Goal: Task Accomplishment & Management: Use online tool/utility

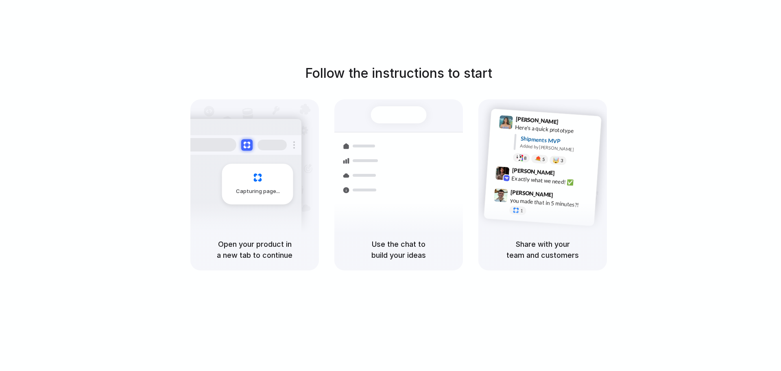
click at [22, 6] on div "Follow the instructions to start Capturing page Open your product in a new tab …" at bounding box center [398, 193] width 797 height 387
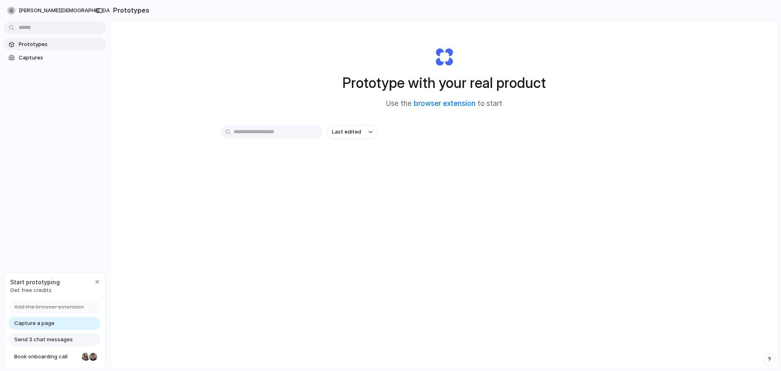
click at [39, 27] on html "[PERSON_NAME] Prototypes Captures Start prototyping Get free credits Add the br…" at bounding box center [390, 185] width 781 height 371
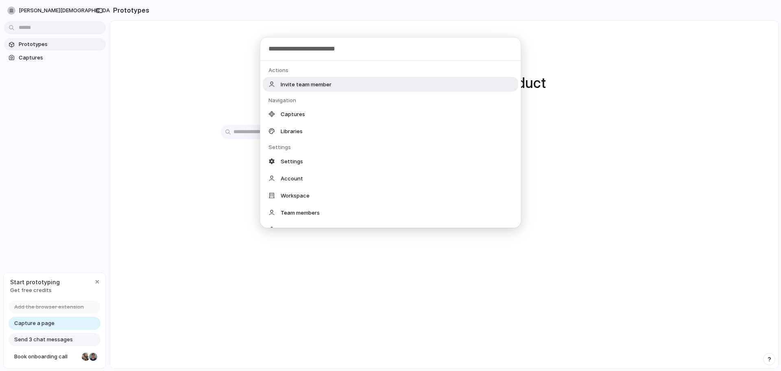
click at [612, 204] on div "Actions Invite team member Navigation Captures Libraries Settings Settings Acco…" at bounding box center [390, 185] width 781 height 371
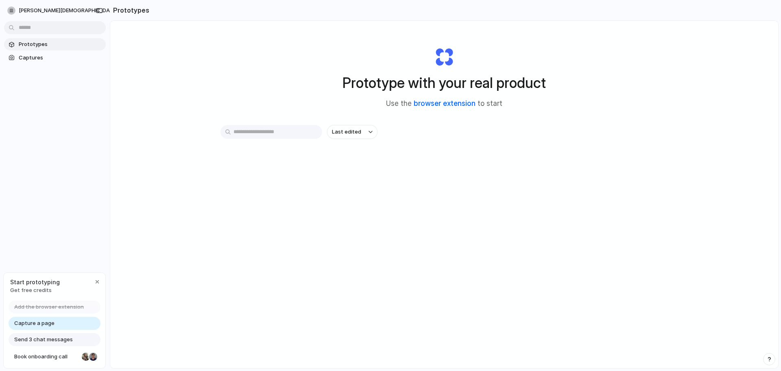
click at [449, 103] on link "browser extension" at bounding box center [445, 103] width 62 height 8
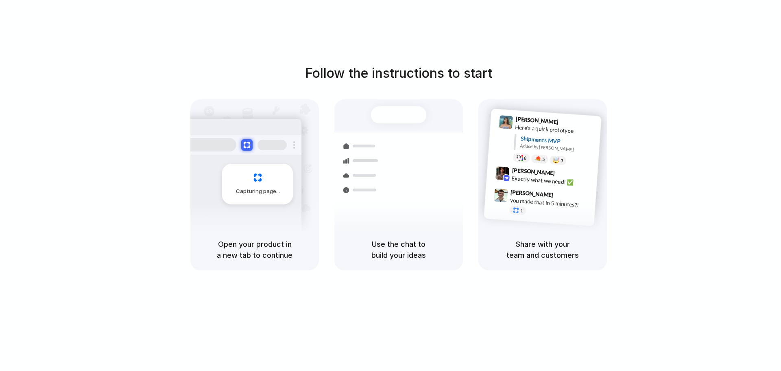
click at [544, 240] on h5 "Share with your team and customers" at bounding box center [542, 249] width 109 height 22
click at [399, 245] on h5 "Use the chat to build your ideas" at bounding box center [398, 249] width 109 height 22
click at [386, 127] on div "Shipments Container from Shanghai 40ft • ETA Dec 28 • In transit Express delive…" at bounding box center [398, 176] width 138 height 141
click at [213, 195] on div "Capturing page" at bounding box center [240, 180] width 123 height 125
click at [251, 252] on h5 "Open your product in a new tab to continue" at bounding box center [254, 249] width 109 height 22
